Goal: Information Seeking & Learning: Learn about a topic

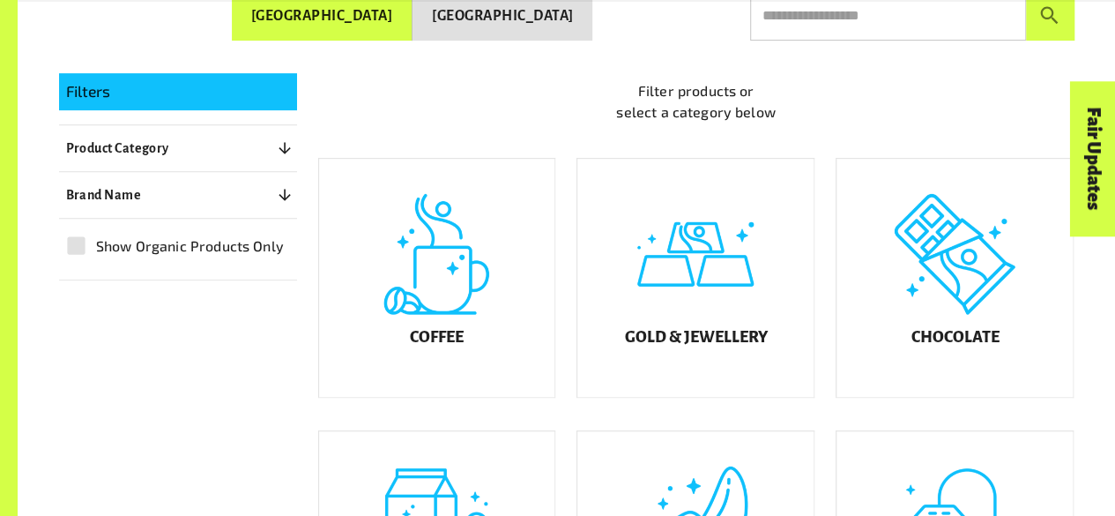
scroll to position [369, 0]
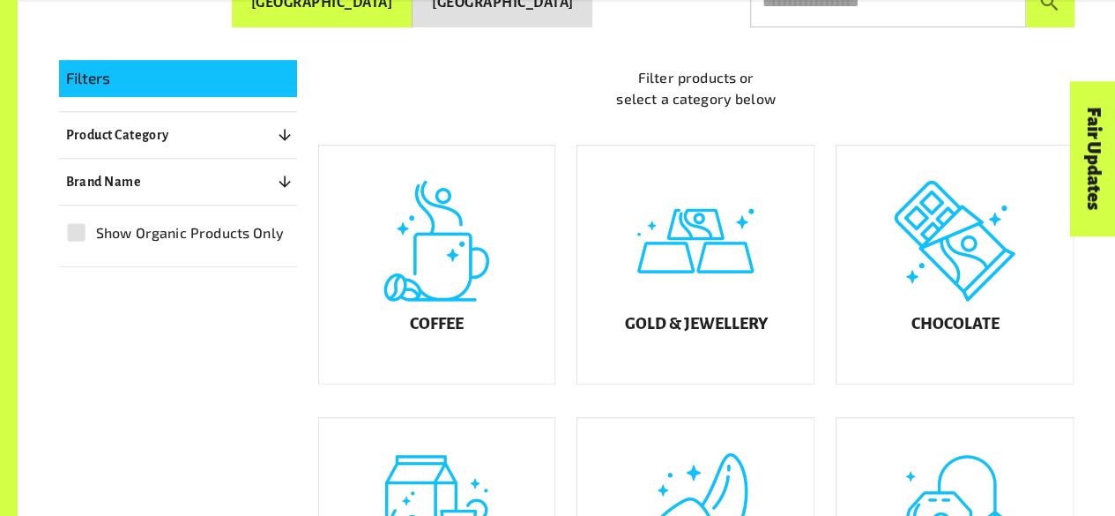
click at [450, 291] on div "Coffee" at bounding box center [437, 264] width 236 height 238
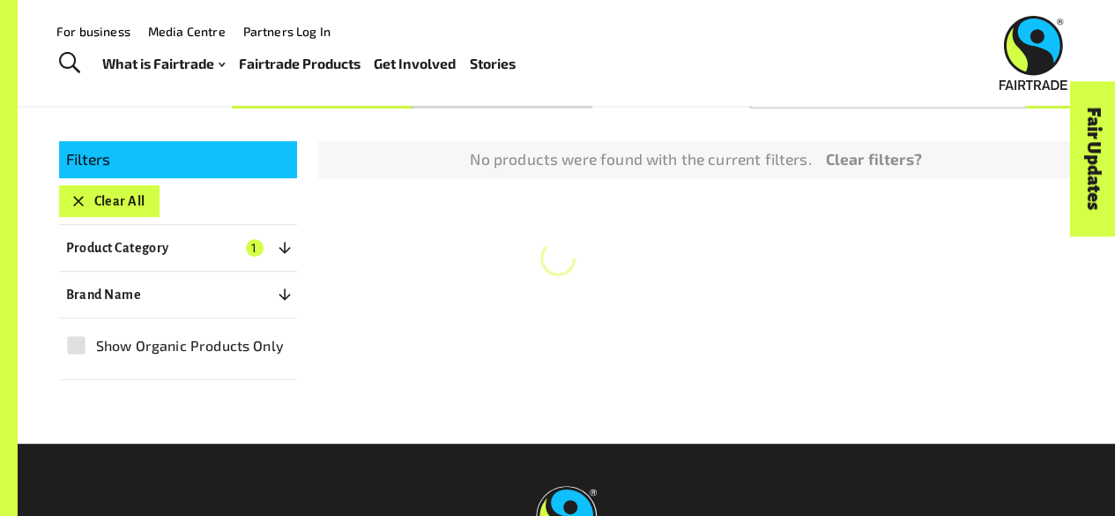
scroll to position [267, 0]
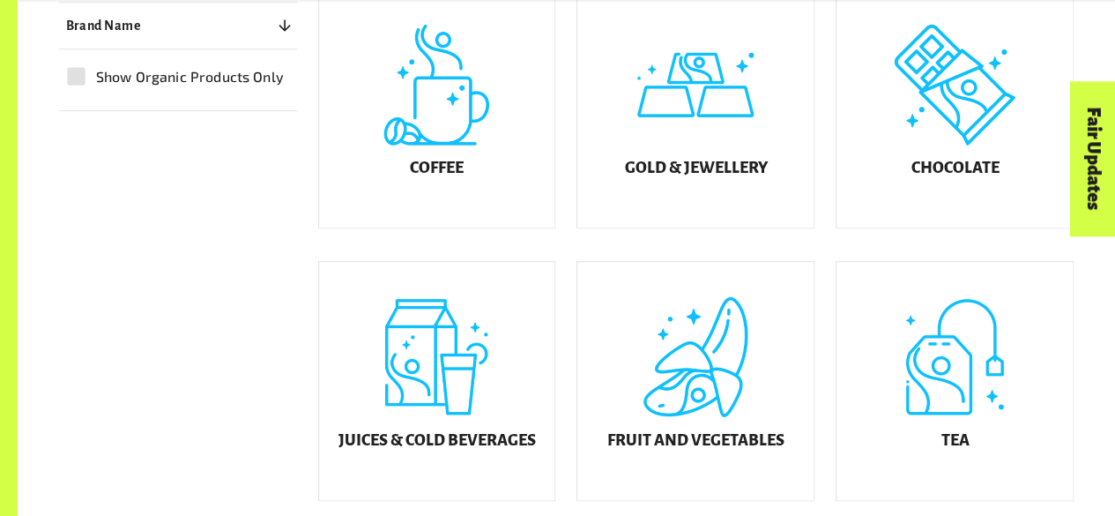
scroll to position [540, 0]
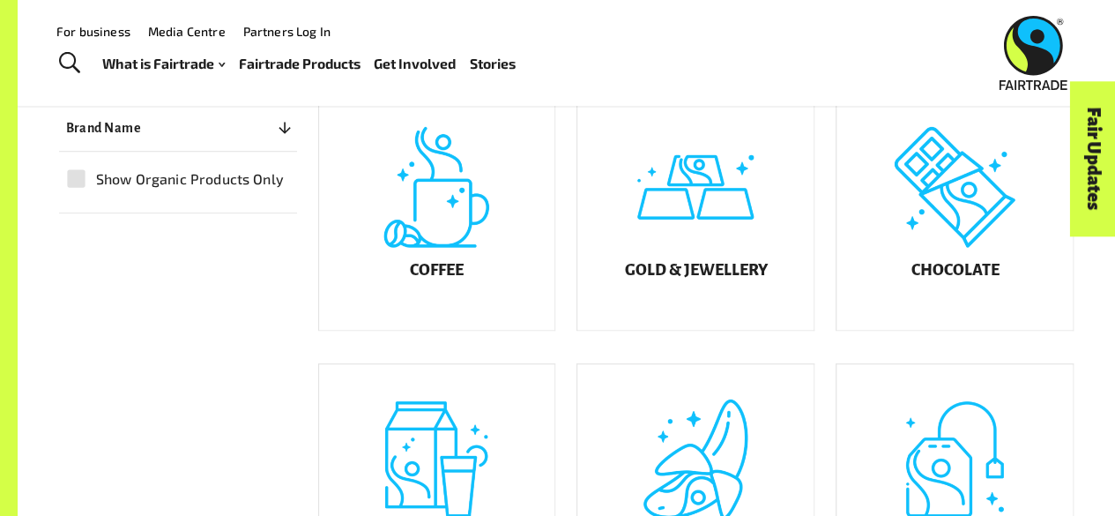
click at [951, 256] on div "Chocolate" at bounding box center [955, 211] width 236 height 238
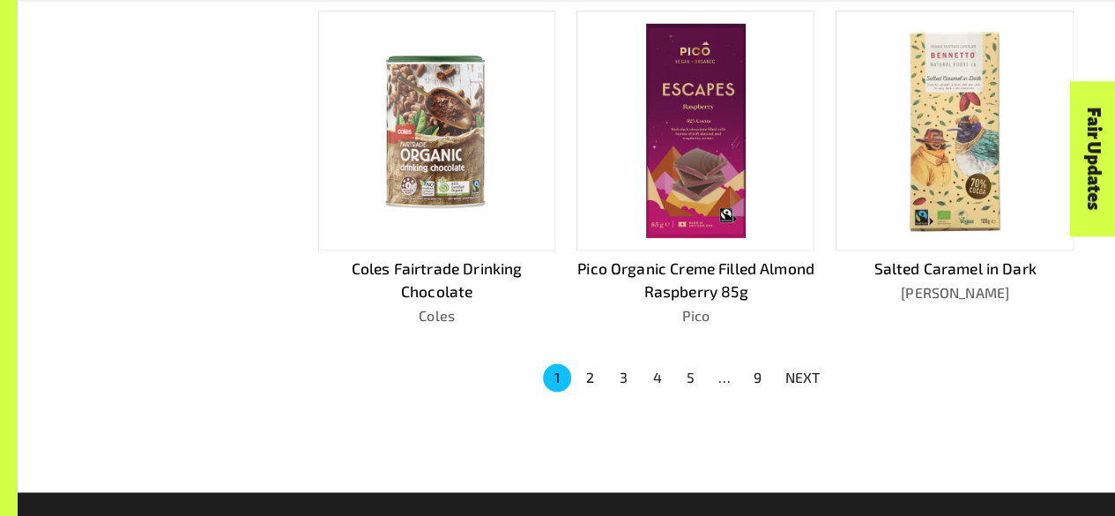
scroll to position [1150, 0]
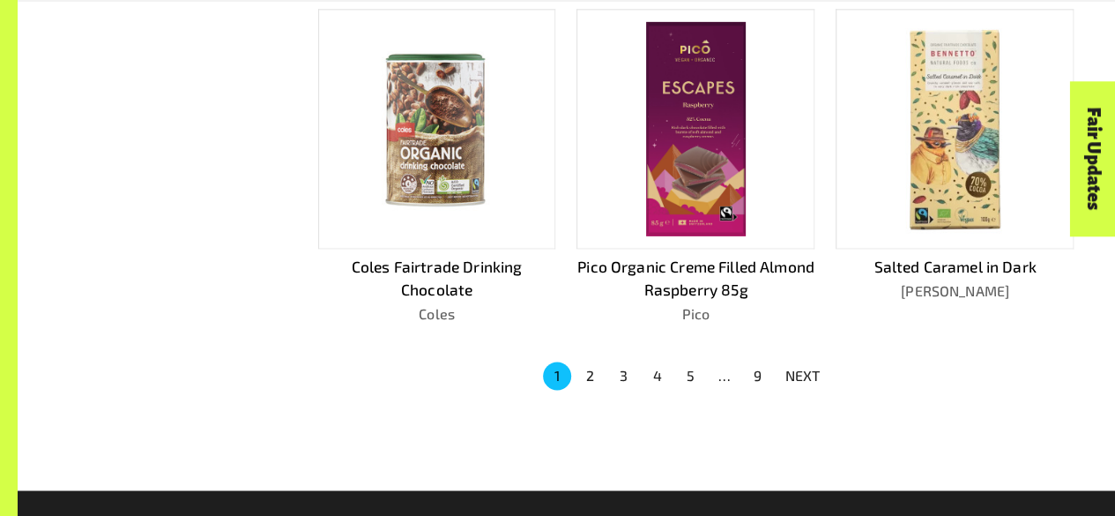
click at [590, 370] on button "2" at bounding box center [591, 375] width 28 height 28
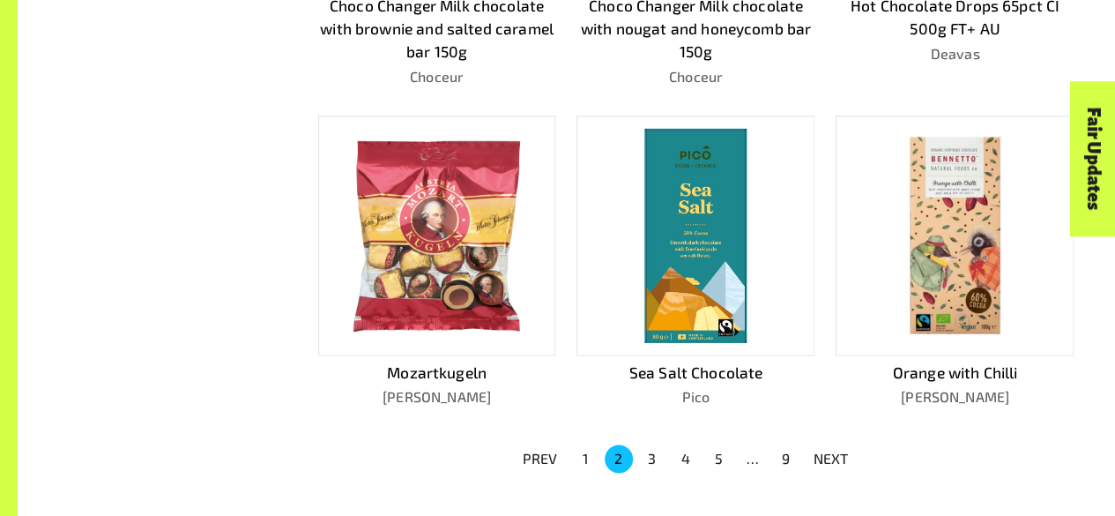
scroll to position [1091, 0]
click at [652, 453] on button "3" at bounding box center [652, 457] width 28 height 28
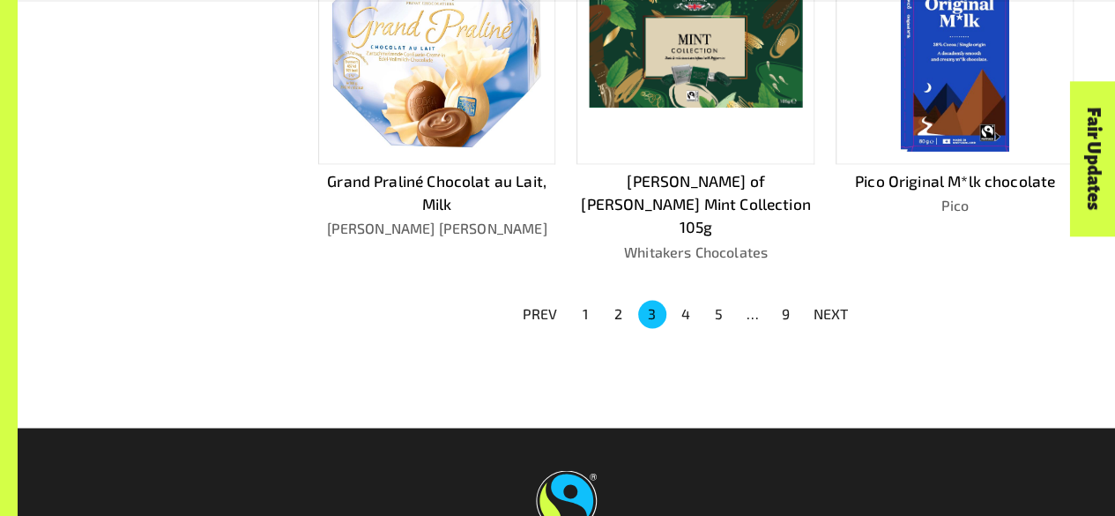
scroll to position [1260, 0]
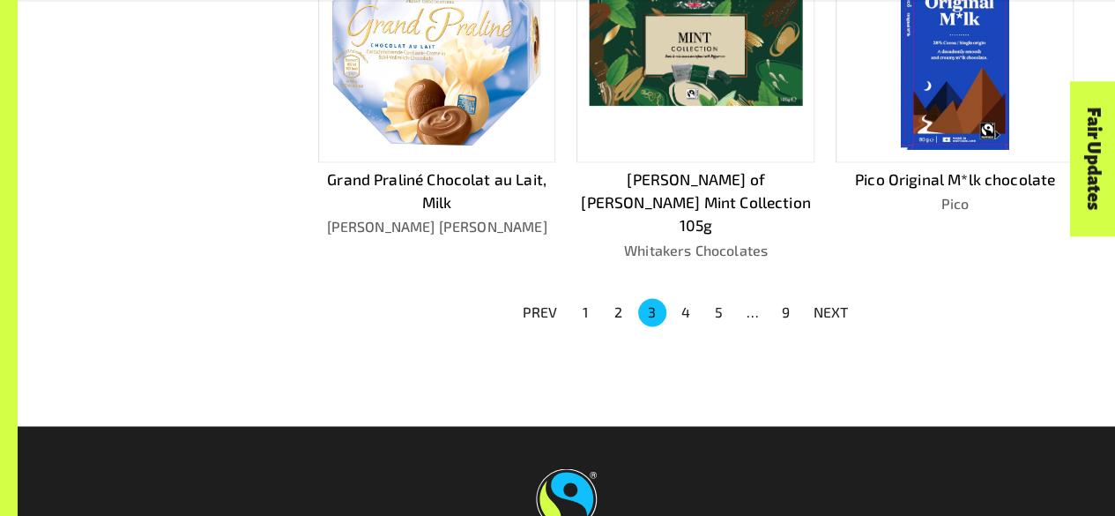
click at [688, 298] on button "4" at bounding box center [686, 312] width 28 height 28
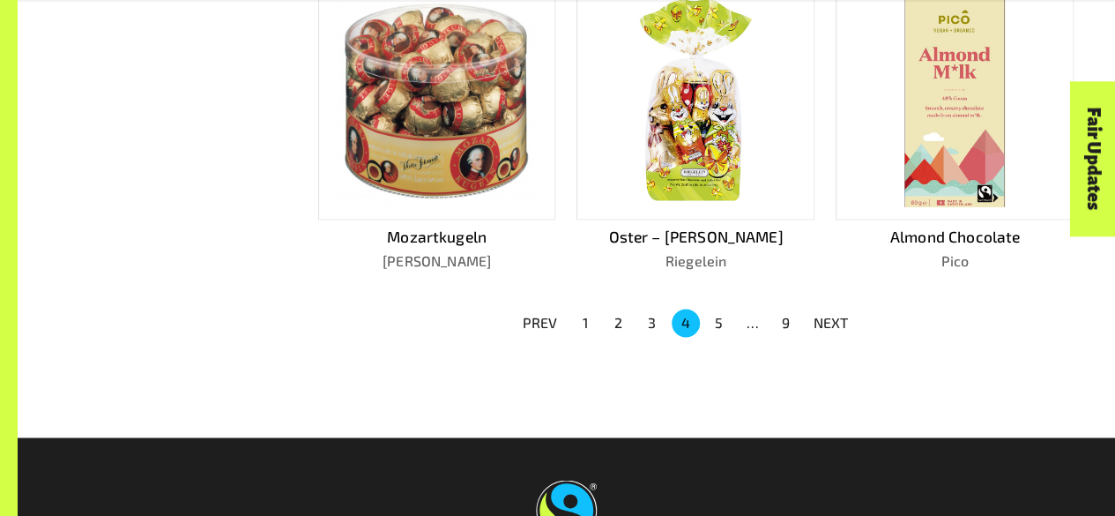
scroll to position [1203, 0]
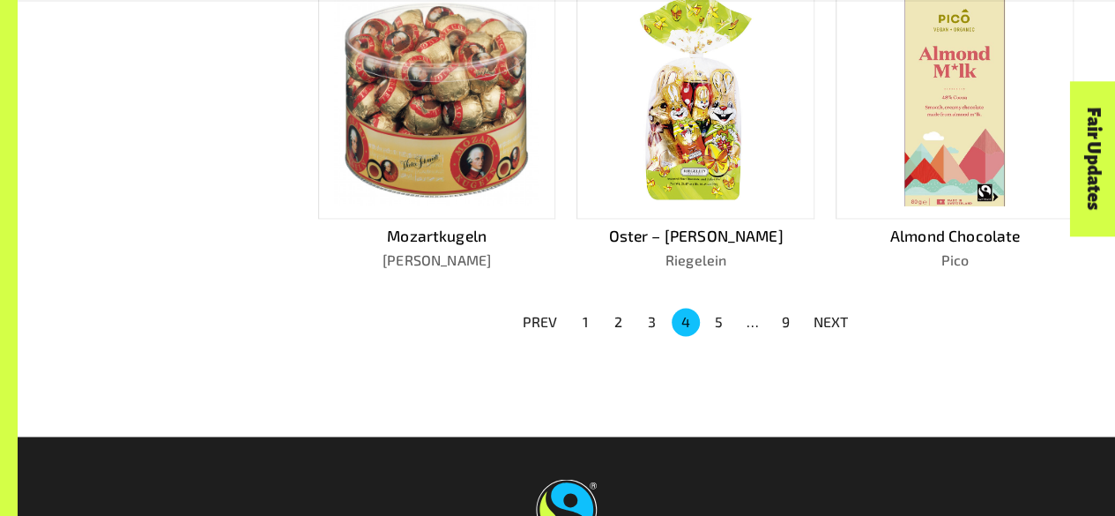
click at [718, 324] on button "5" at bounding box center [719, 322] width 28 height 28
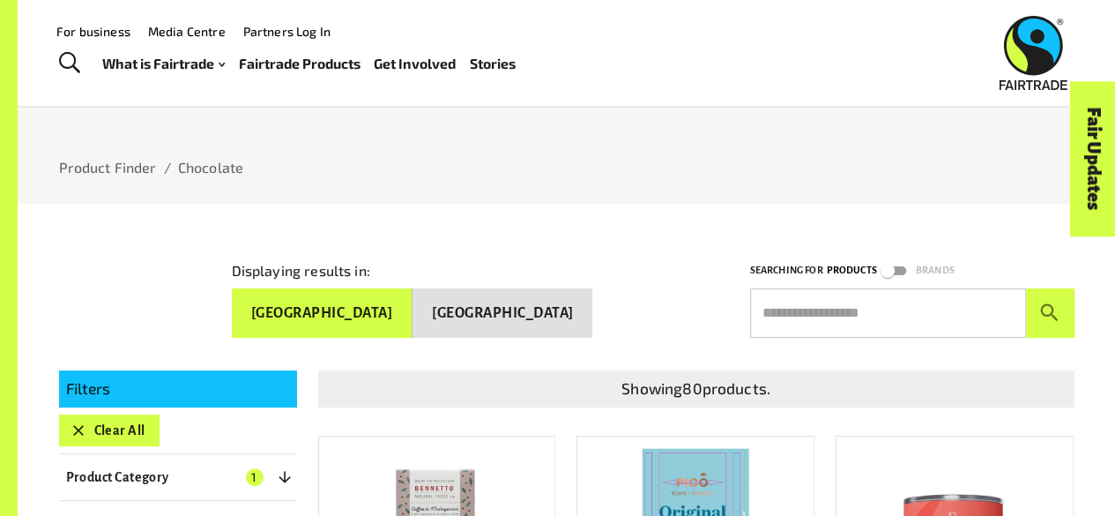
scroll to position [55, 0]
